Goal: Information Seeking & Learning: Learn about a topic

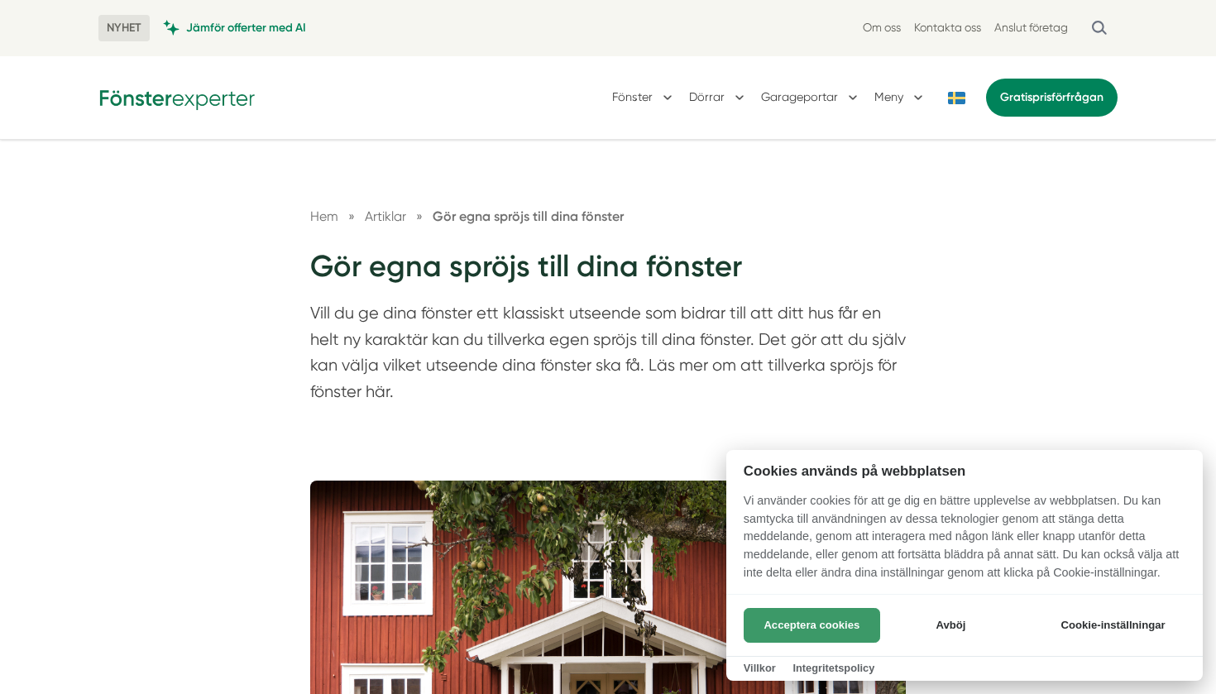
click at [858, 623] on button "Acceptera cookies" at bounding box center [812, 625] width 137 height 35
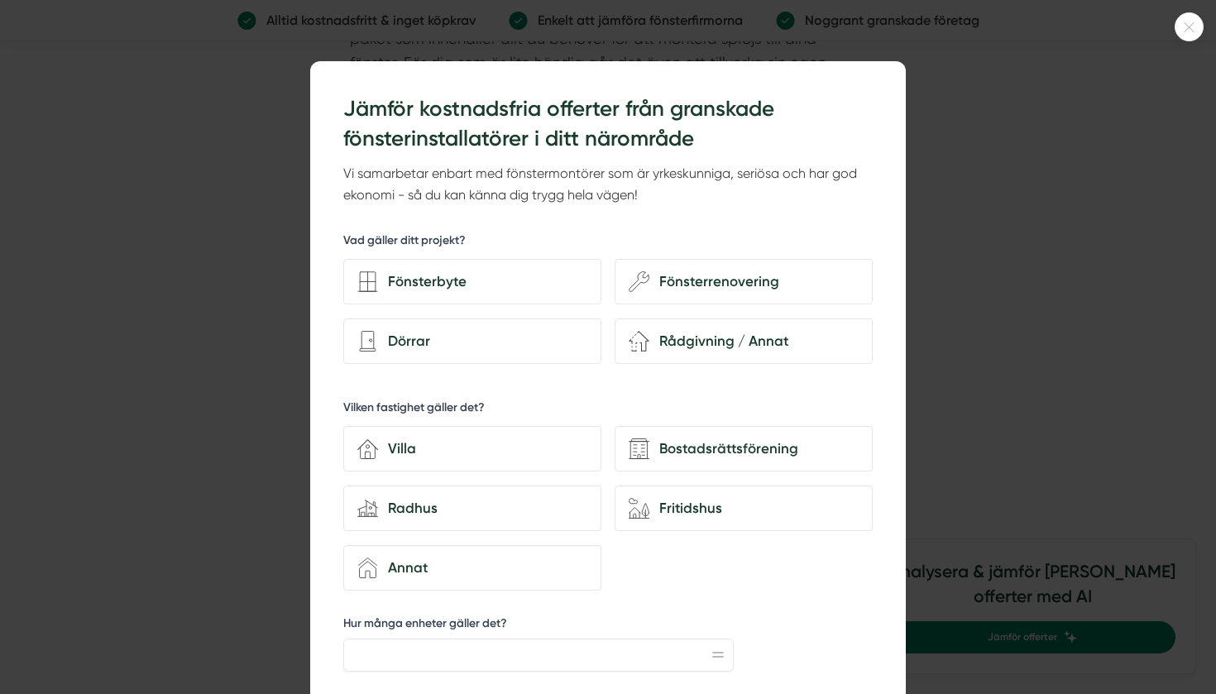
click at [236, 193] on div at bounding box center [608, 347] width 1216 height 694
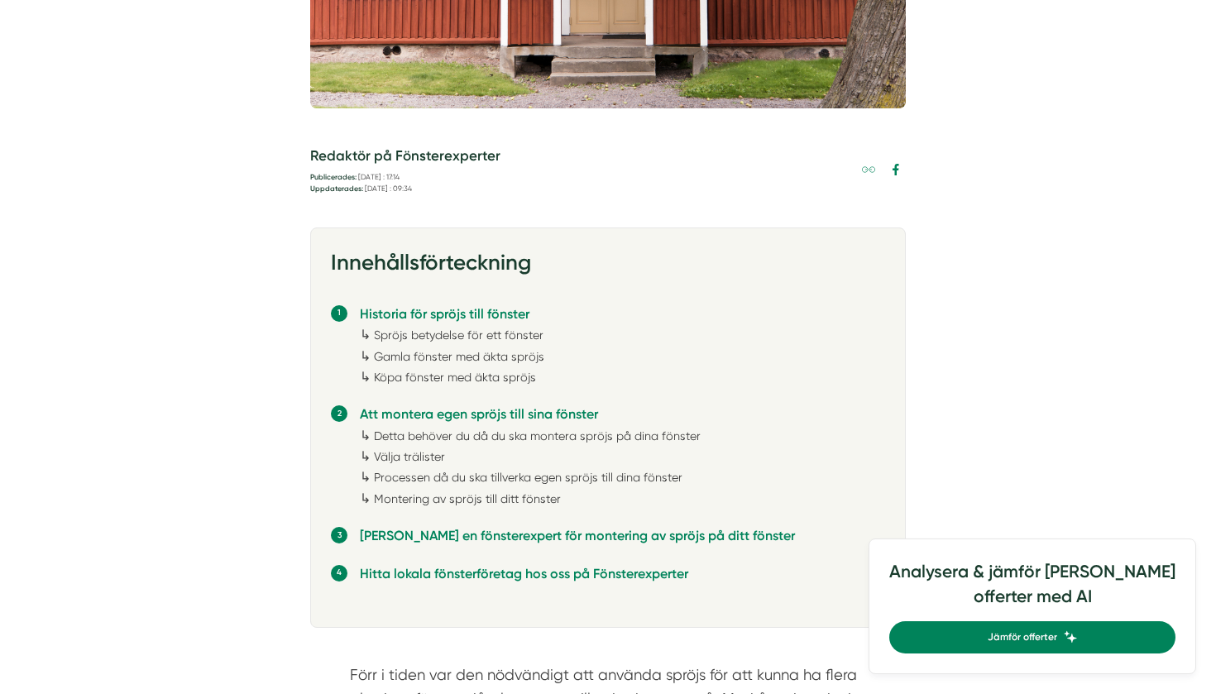
scroll to position [770, 0]
click at [419, 451] on link "Välja trälister" at bounding box center [409, 455] width 71 height 13
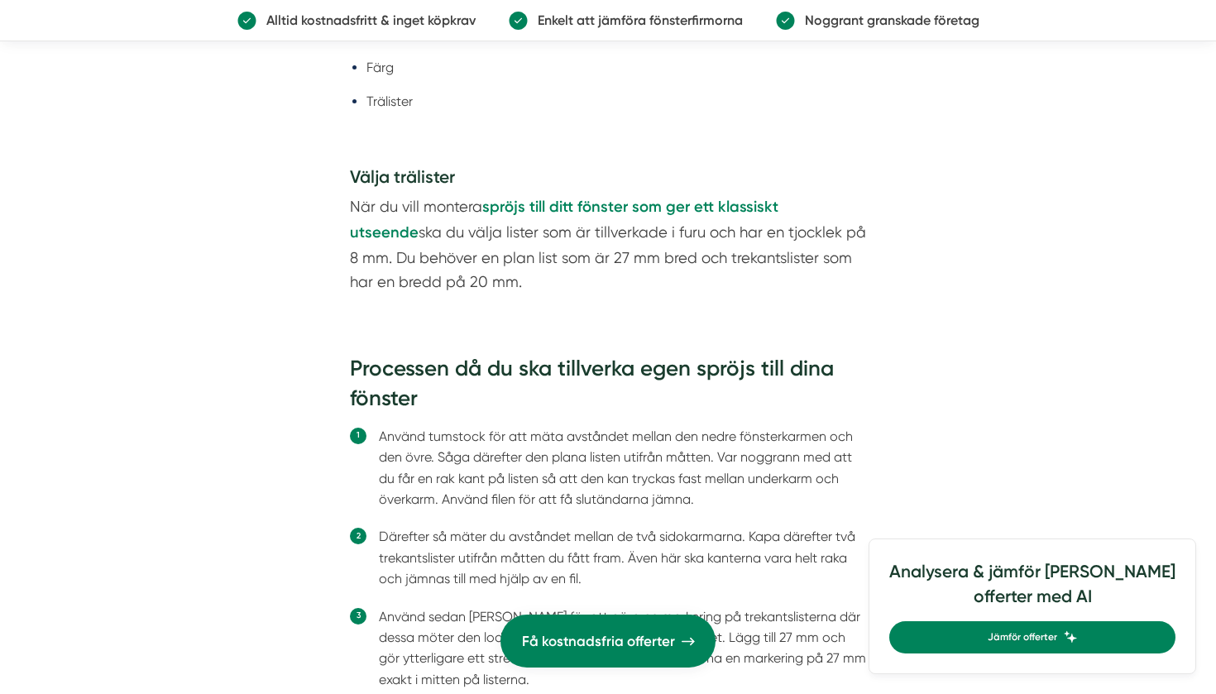
scroll to position [3618, 0]
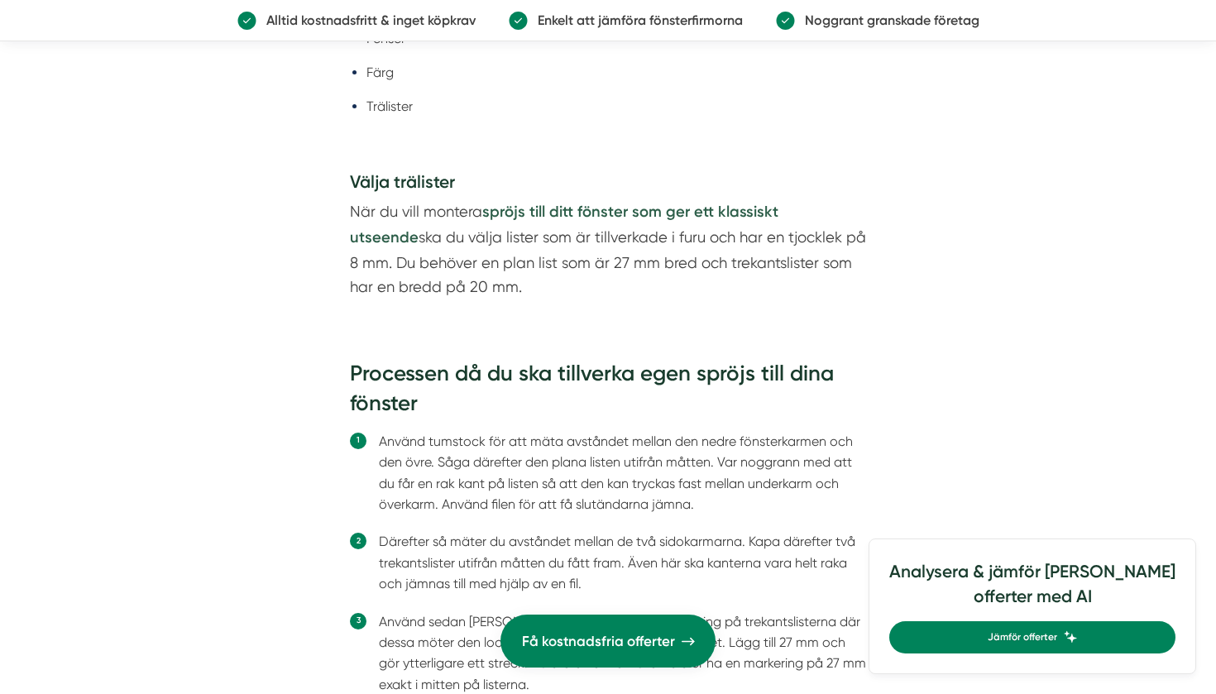
click at [583, 203] on strong "spröjs till ditt fönster som ger ett klassiskt utseende" at bounding box center [564, 225] width 429 height 44
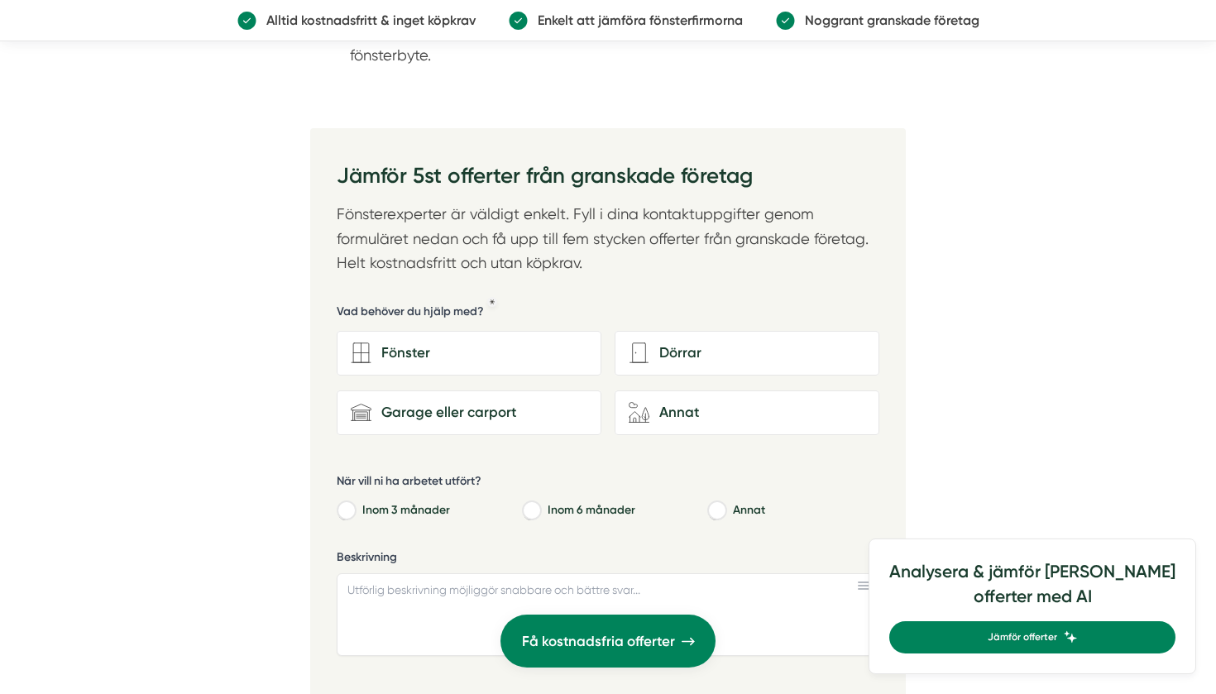
scroll to position [2243, 0]
click at [422, 340] on div "Fönster" at bounding box center [479, 351] width 216 height 22
click at [0, 0] on input "Fönster" at bounding box center [0, 0] width 0 height 0
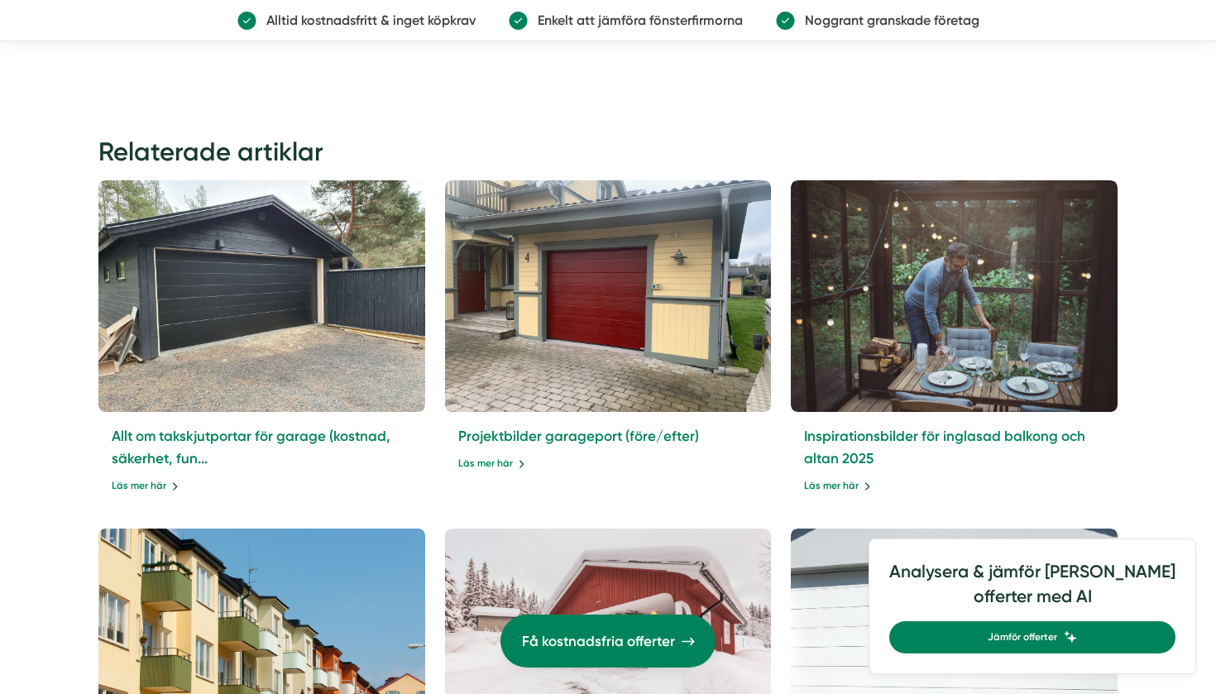
scroll to position [3389, 0]
